Goal: Navigation & Orientation: Find specific page/section

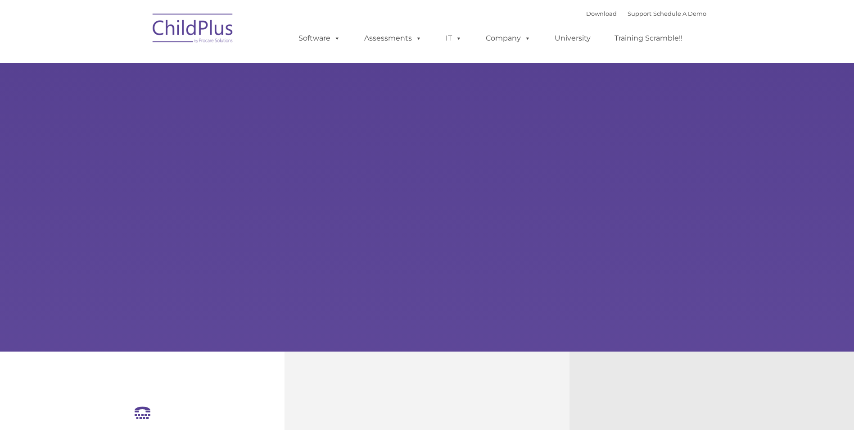
select select "MEDIUM"
type input ""
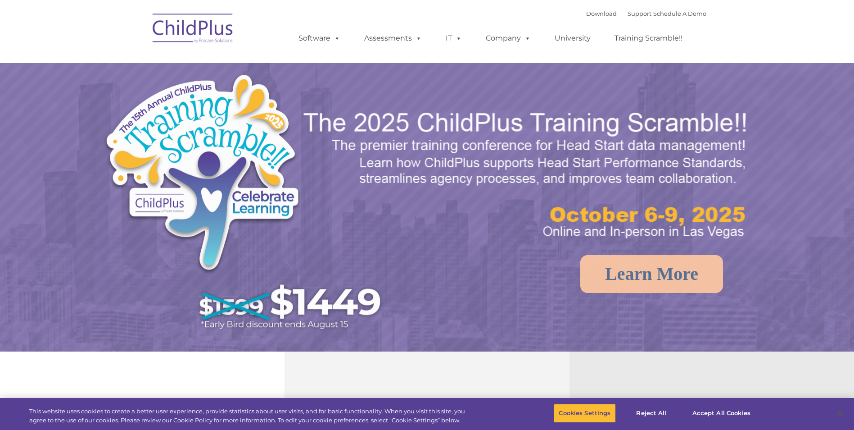
select select "MEDIUM"
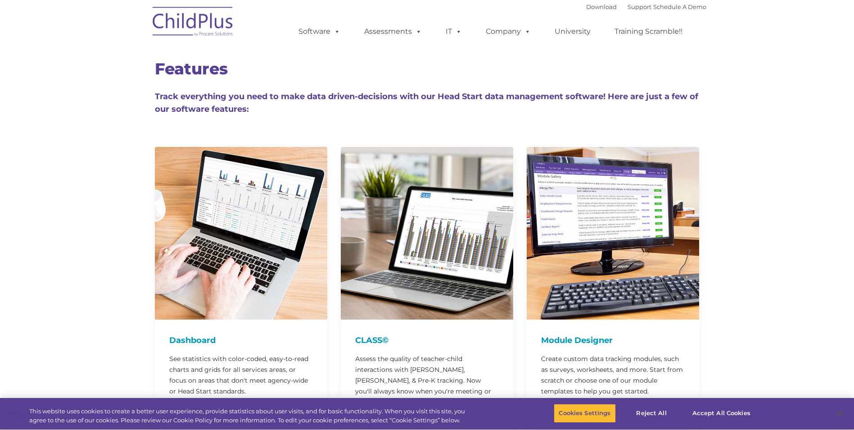
type input ""
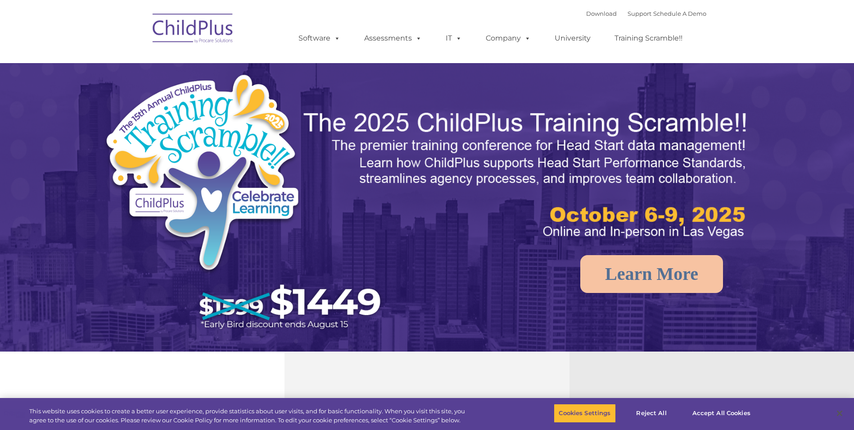
select select "MEDIUM"
